Goal: Use online tool/utility: Utilize a website feature to perform a specific function

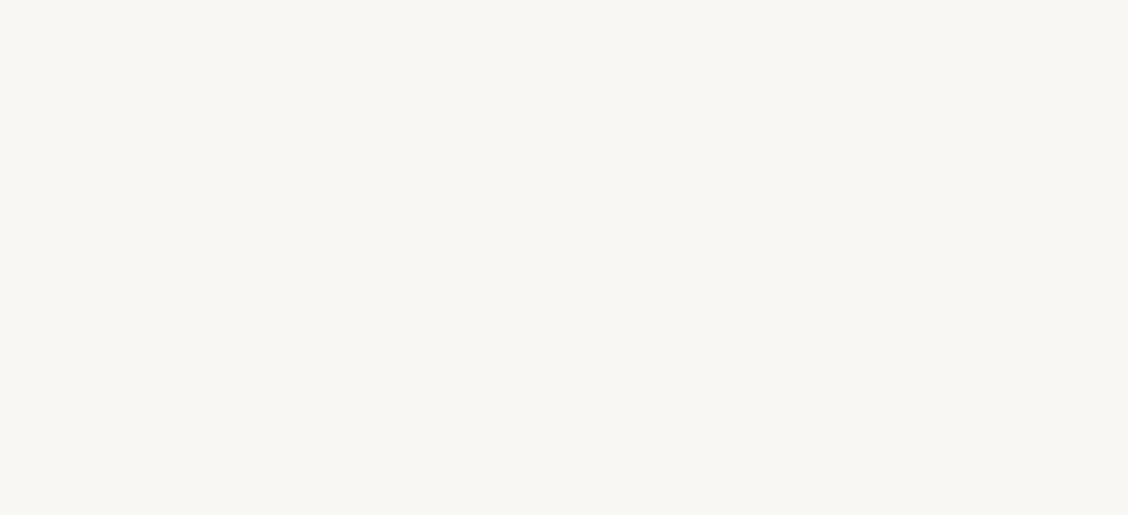
select select "FR"
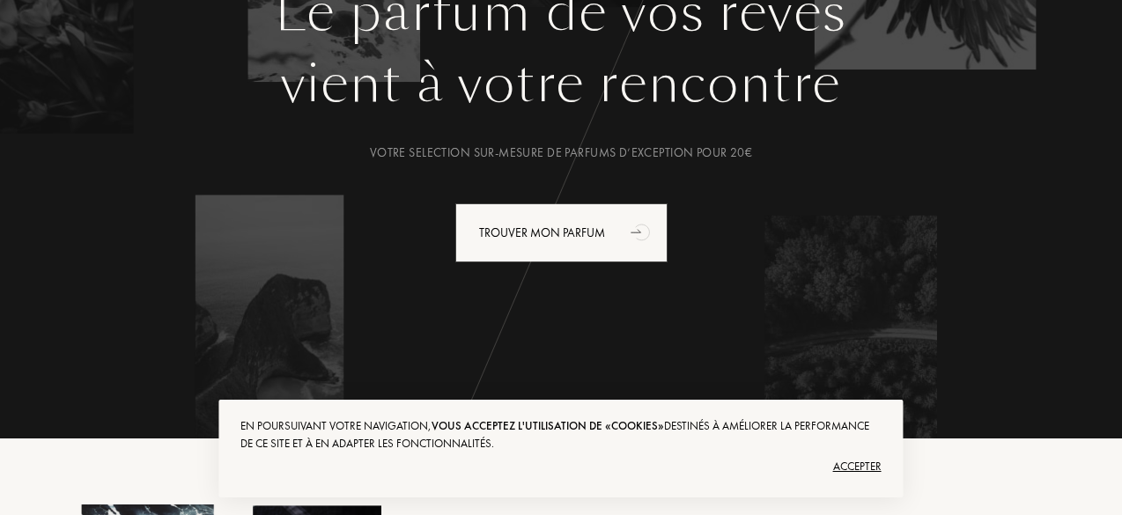
scroll to position [176, 0]
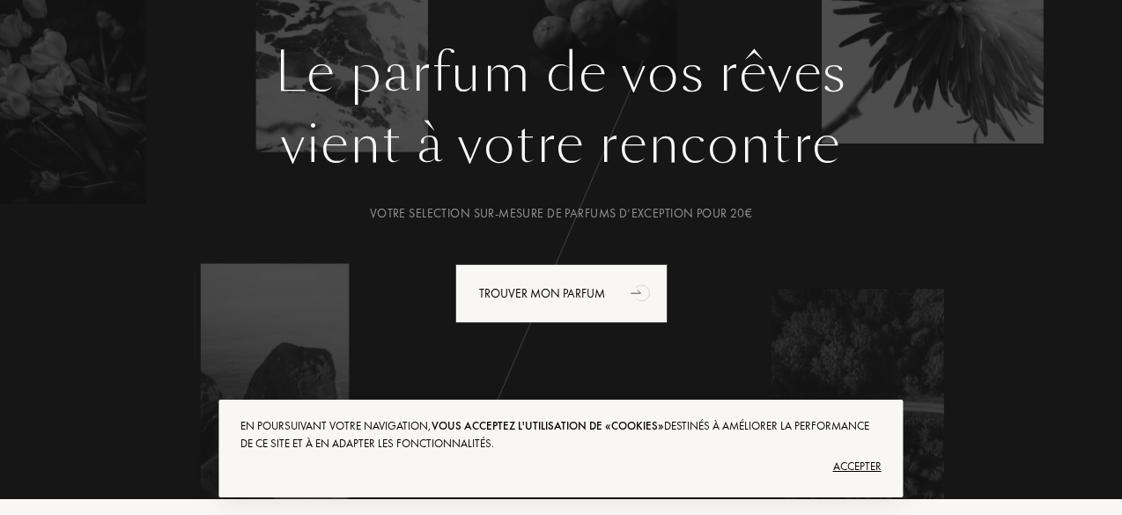
drag, startPoint x: 851, startPoint y: 467, endPoint x: 904, endPoint y: 373, distance: 108.1
click at [853, 464] on div "Accepter" at bounding box center [560, 467] width 640 height 28
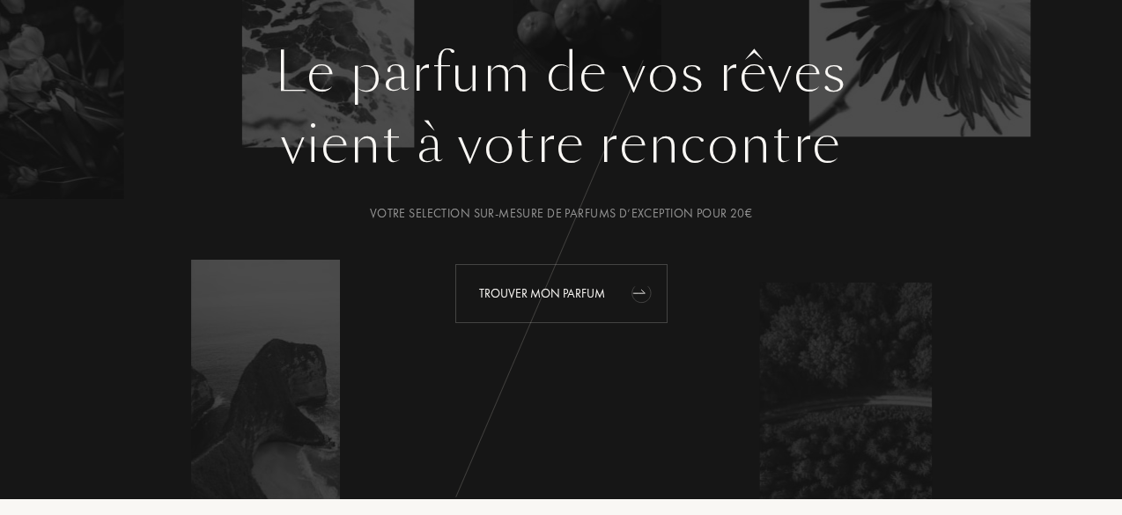
click at [577, 270] on div "Trouver mon parfum" at bounding box center [561, 293] width 212 height 59
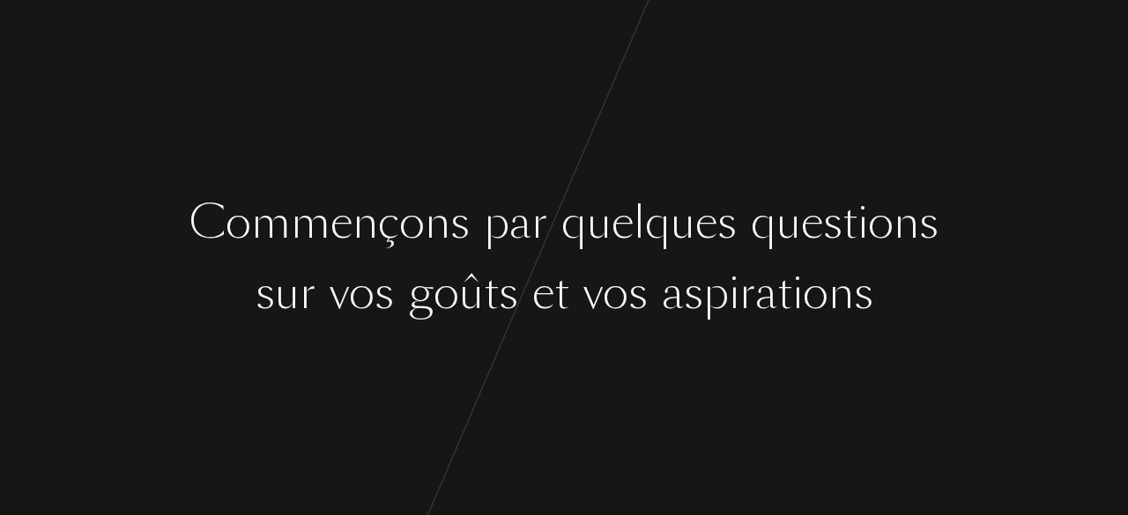
click at [590, 169] on div "C [PERSON_NAME] ç o n s p a r q u e l q u e s q u e s t i o n s s u r v o s g o…" at bounding box center [564, 257] width 1128 height 515
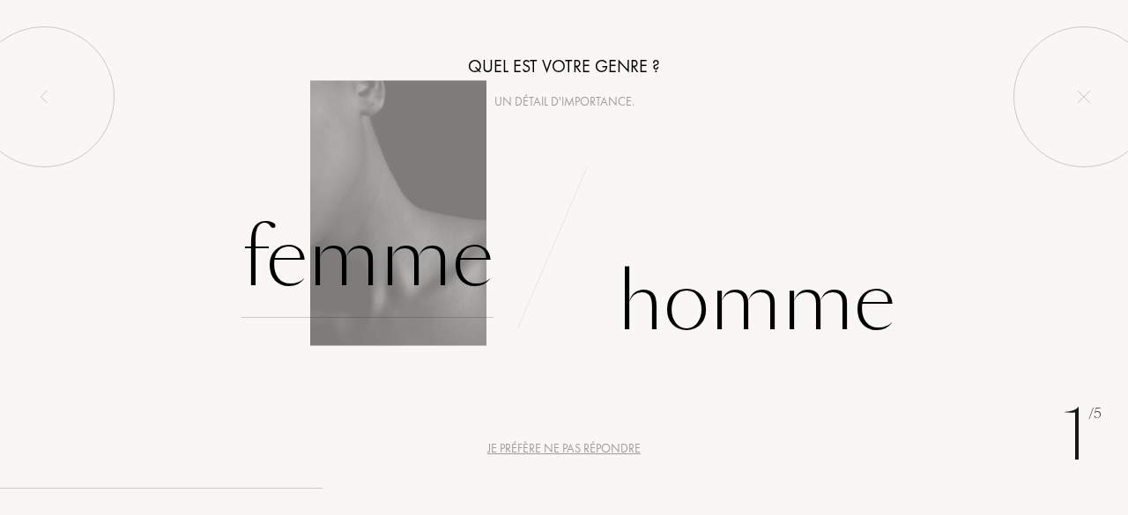
click at [444, 285] on div "Femme" at bounding box center [367, 258] width 252 height 119
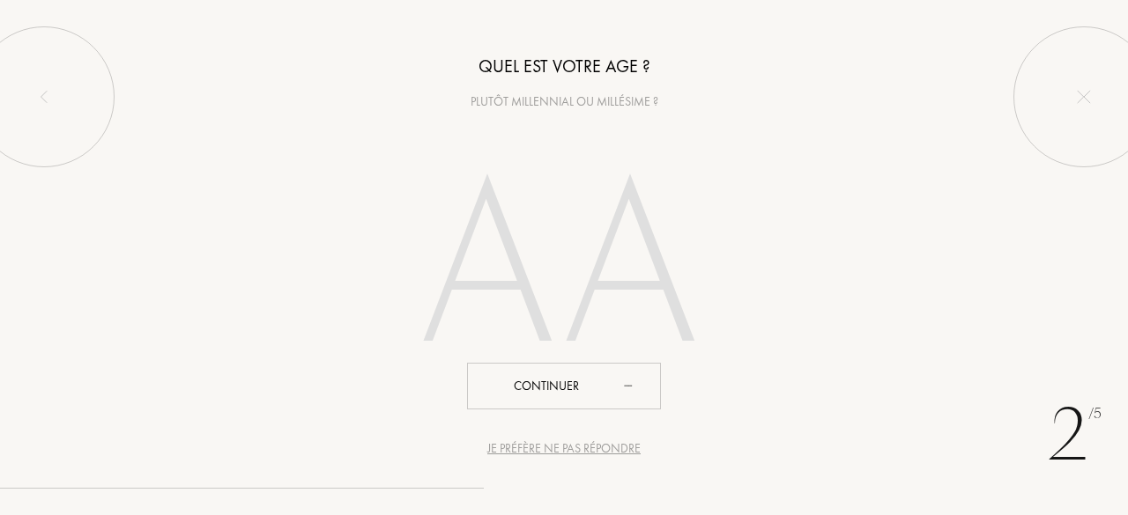
click at [599, 456] on div "Je préfère ne pas répondre" at bounding box center [563, 449] width 153 height 18
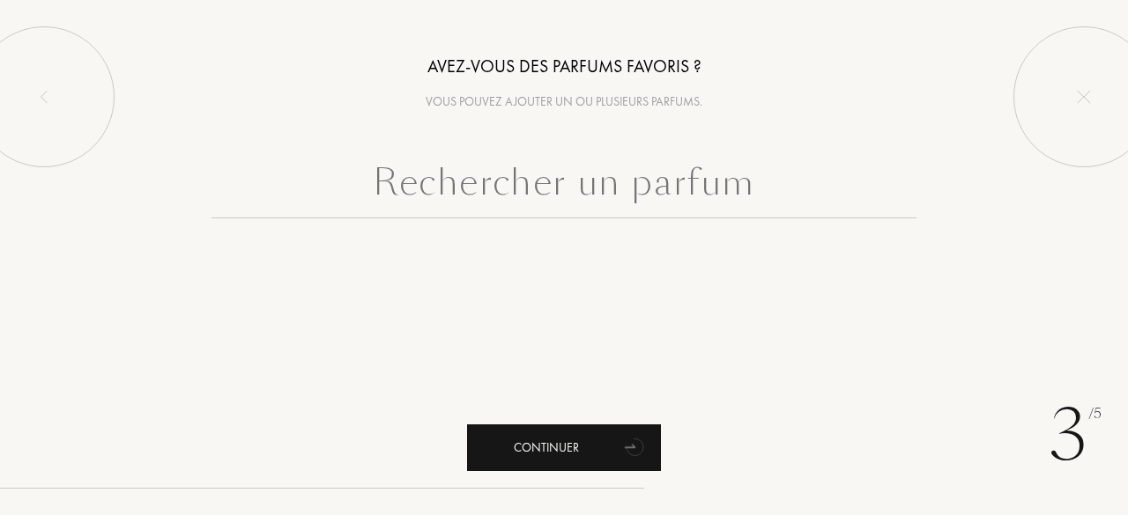
click at [626, 439] on icon "animation" at bounding box center [635, 446] width 35 height 35
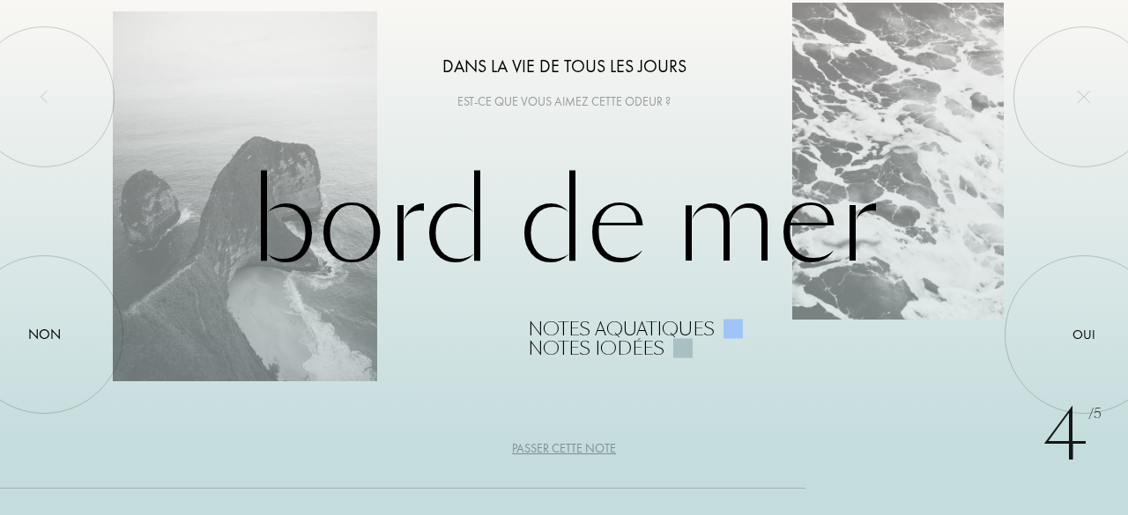
click at [566, 447] on div "Passer cette note" at bounding box center [564, 449] width 104 height 18
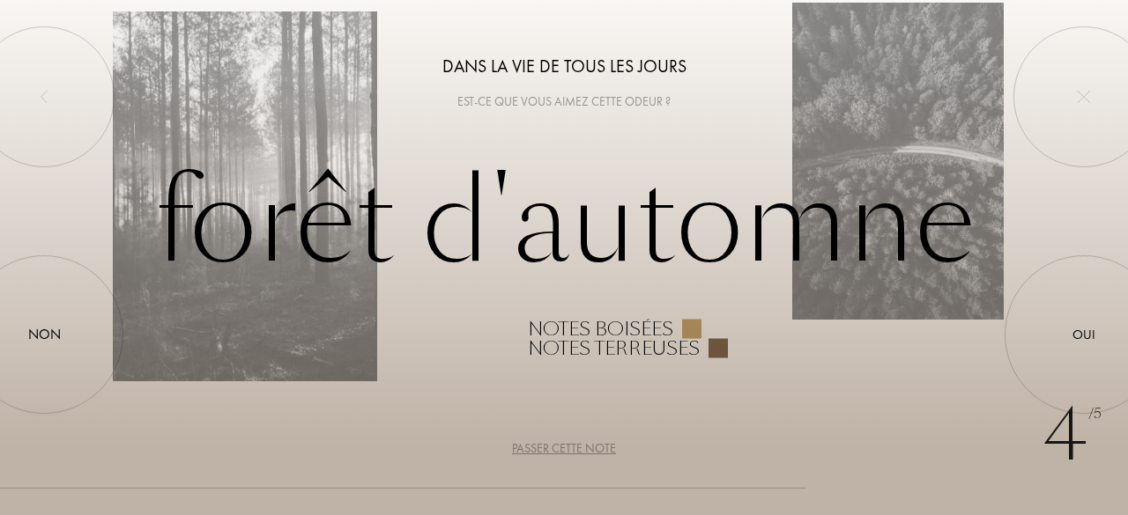
click at [580, 452] on div "Passer cette note" at bounding box center [564, 449] width 104 height 18
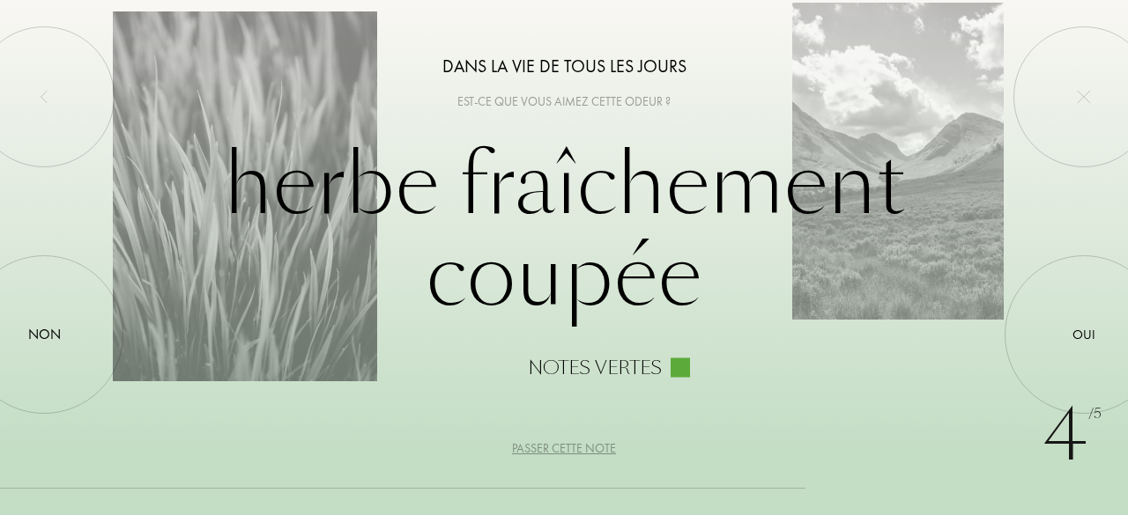
click at [574, 447] on div "Passer cette note" at bounding box center [564, 449] width 104 height 18
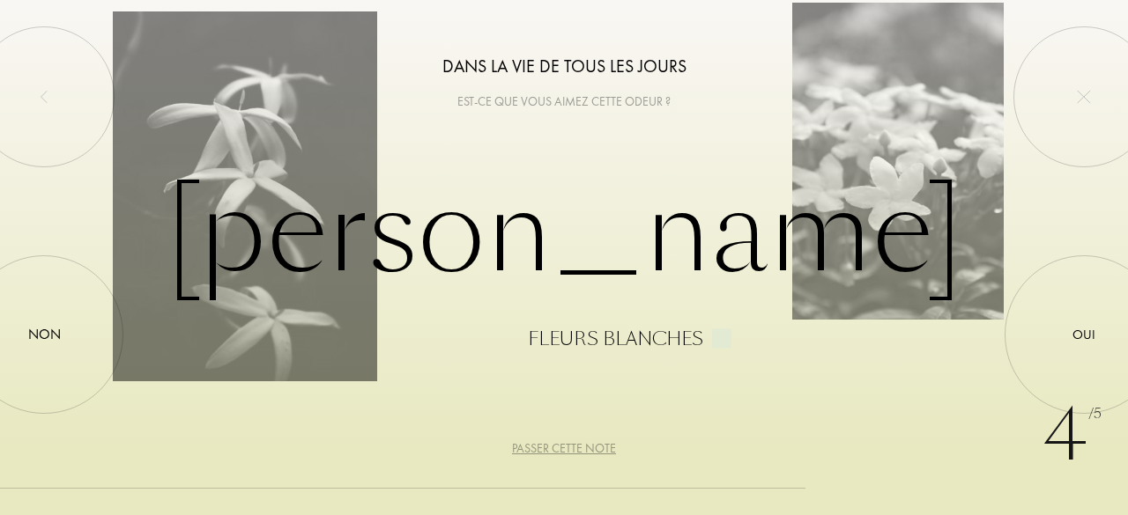
click at [574, 447] on div "Passer cette note" at bounding box center [564, 449] width 104 height 18
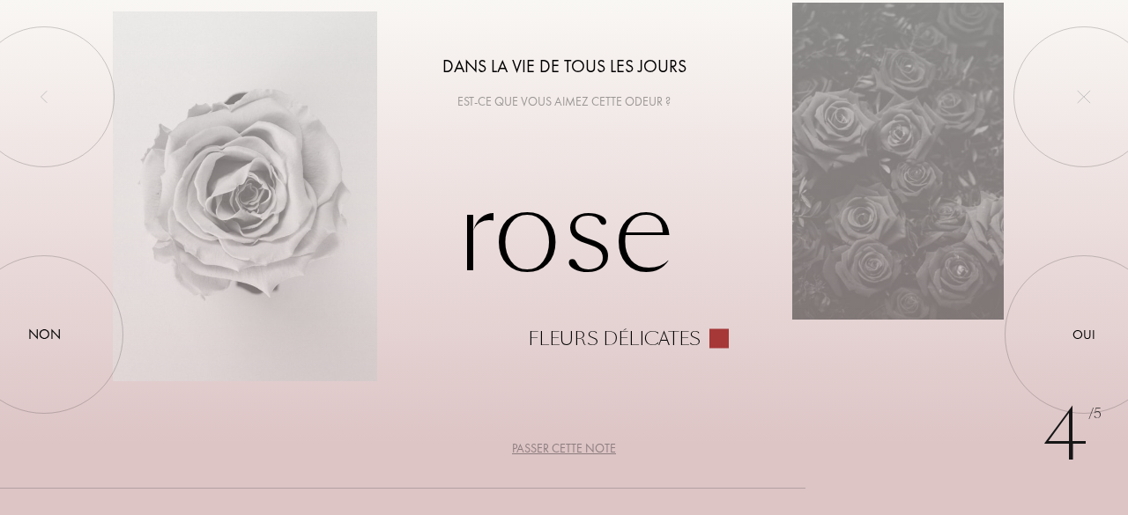
click at [574, 447] on div "Passer cette note" at bounding box center [564, 449] width 104 height 18
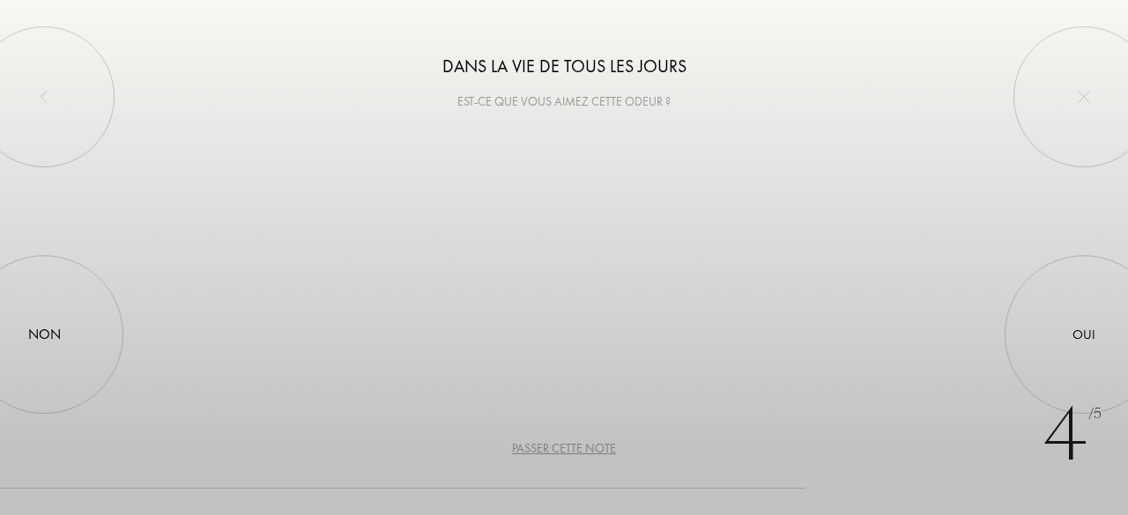
click at [574, 447] on div "Passer cette note" at bounding box center [564, 449] width 104 height 18
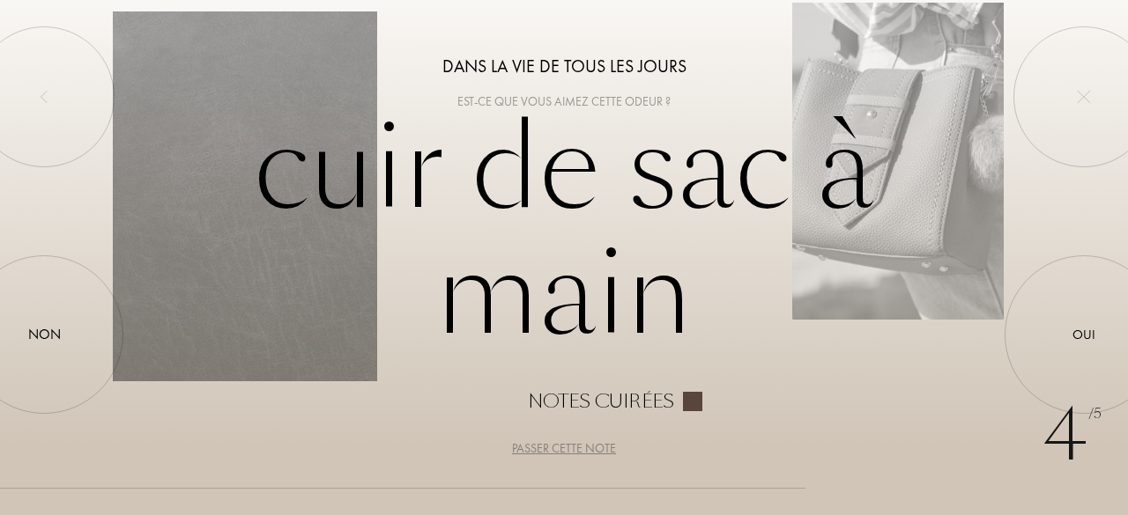
click at [574, 447] on div "Passer cette note" at bounding box center [564, 449] width 104 height 18
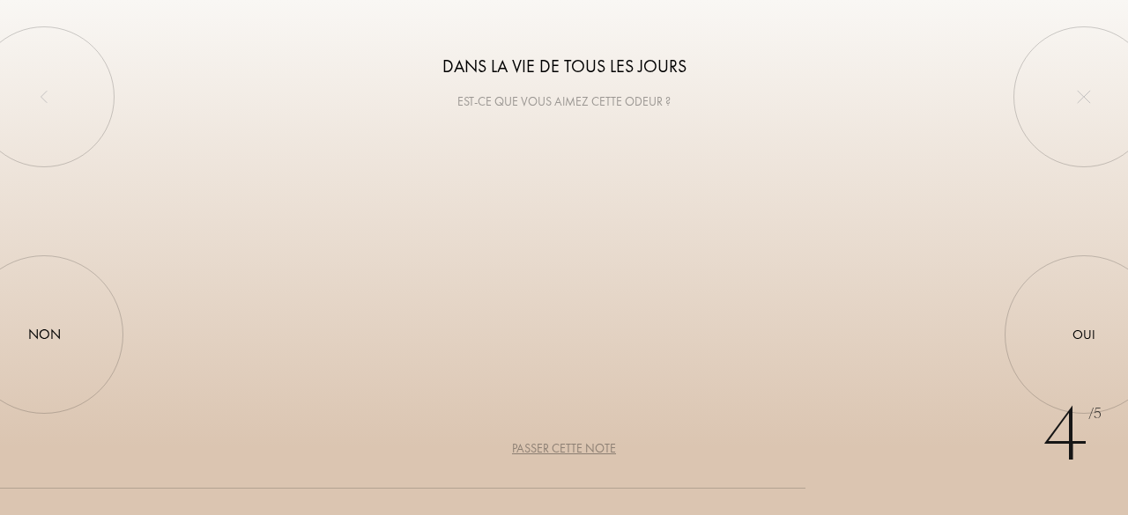
click at [574, 447] on div "Passer cette note" at bounding box center [564, 449] width 104 height 18
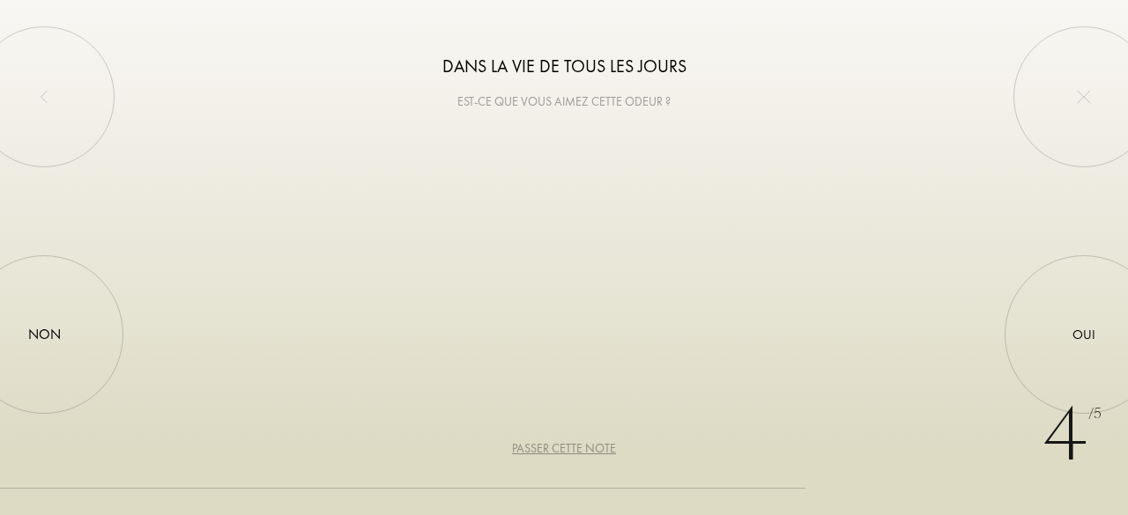
click at [574, 447] on div "Passer cette note" at bounding box center [564, 449] width 104 height 18
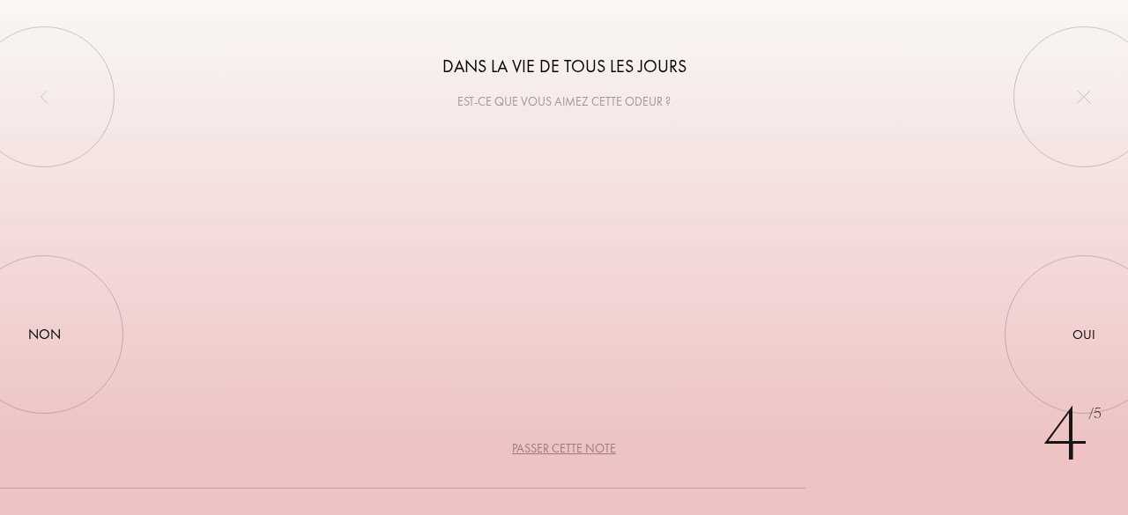
click at [574, 447] on div "Passer cette note" at bounding box center [564, 449] width 104 height 18
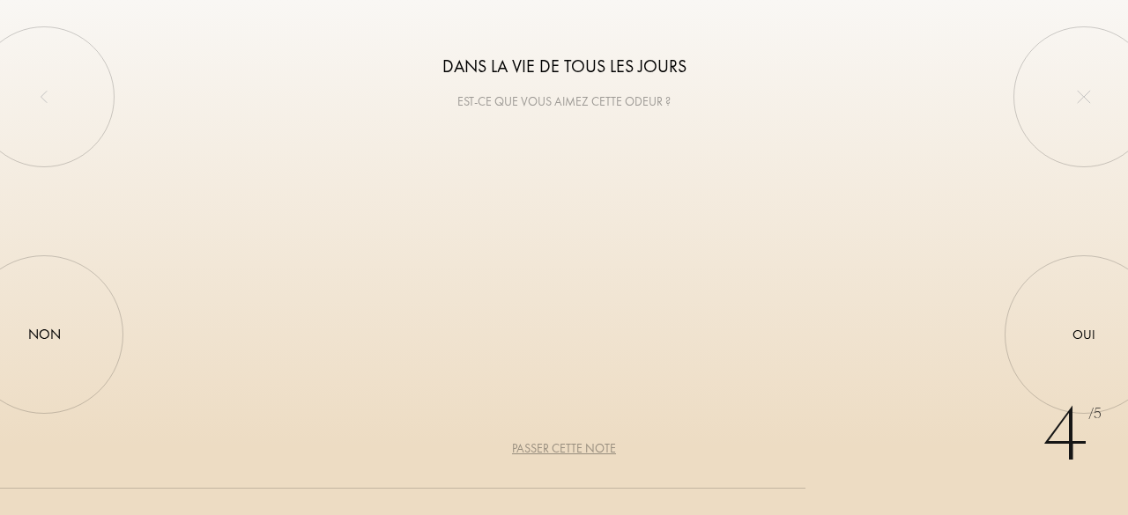
click at [574, 447] on div "Passer cette note" at bounding box center [564, 449] width 104 height 18
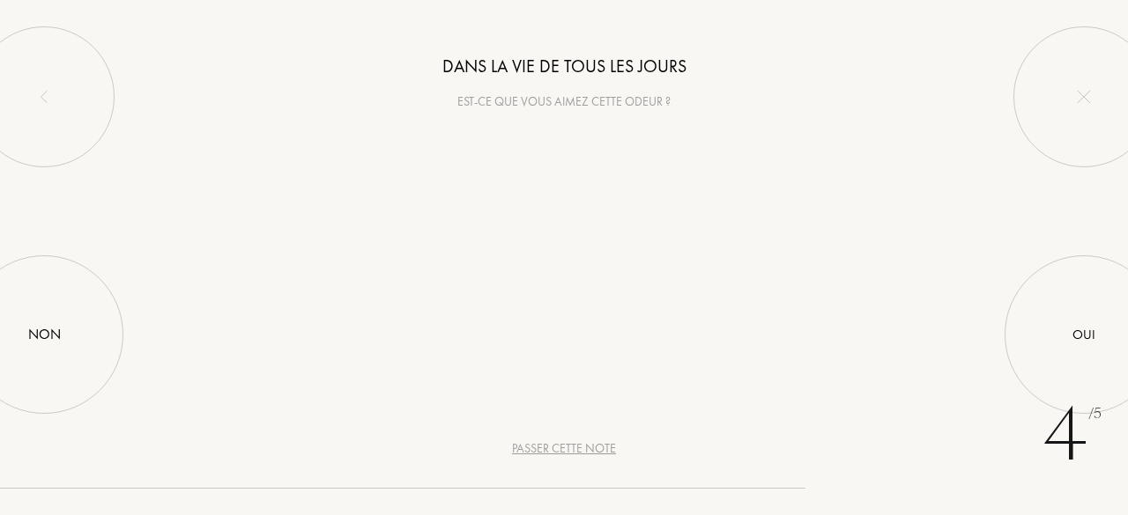
click at [574, 447] on div "Passer cette note" at bounding box center [564, 449] width 104 height 18
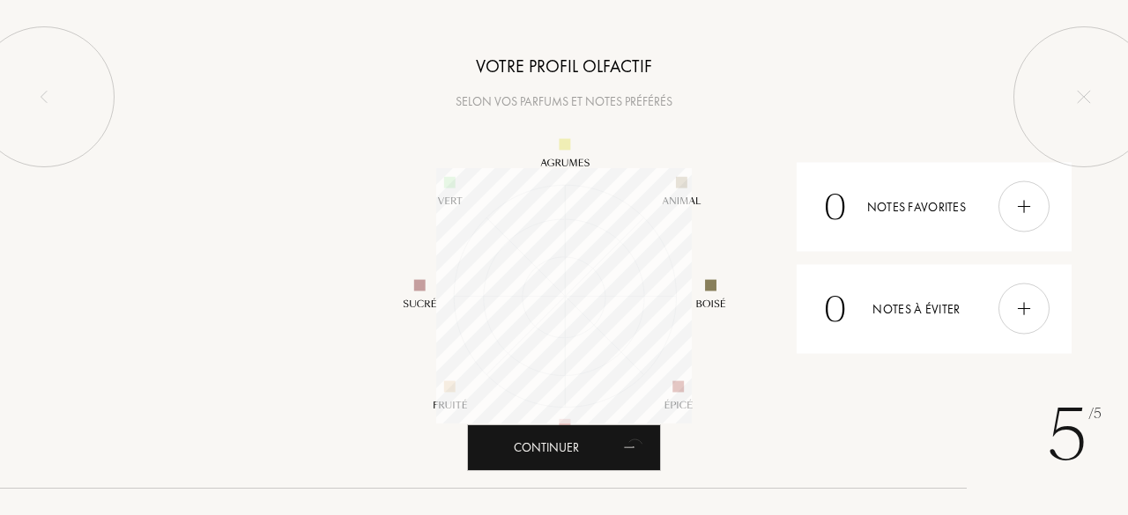
scroll to position [255, 255]
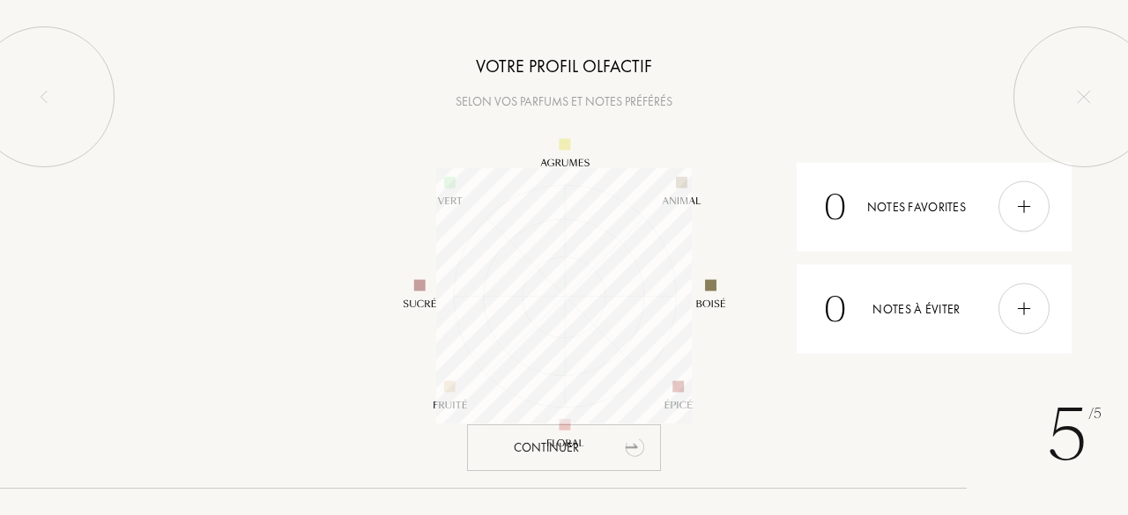
drag, startPoint x: 603, startPoint y: 441, endPoint x: 606, endPoint y: 428, distance: 13.7
click at [599, 442] on div "Continuer" at bounding box center [564, 448] width 194 height 47
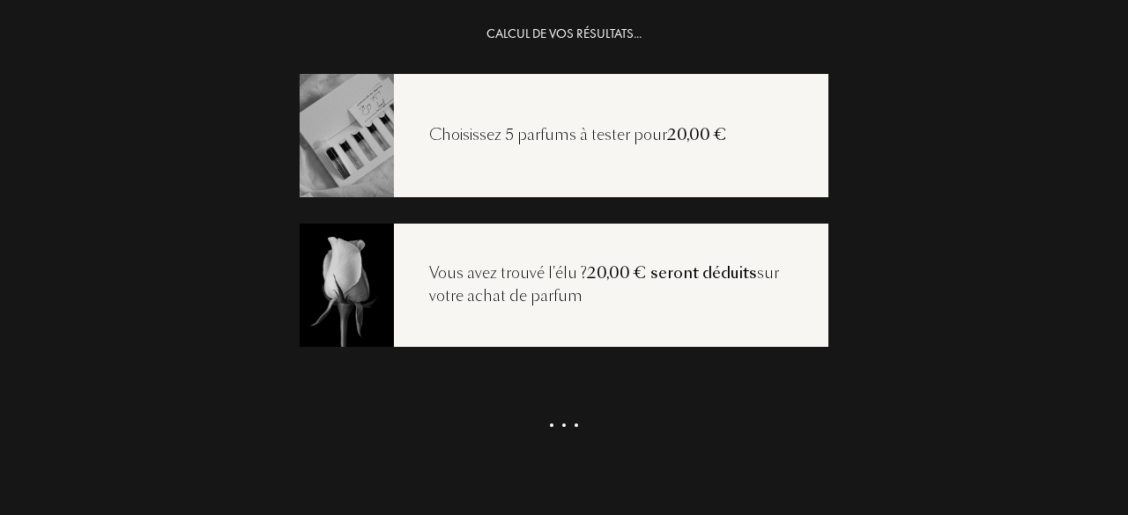
scroll to position [0, 0]
